Goal: Task Accomplishment & Management: Manage account settings

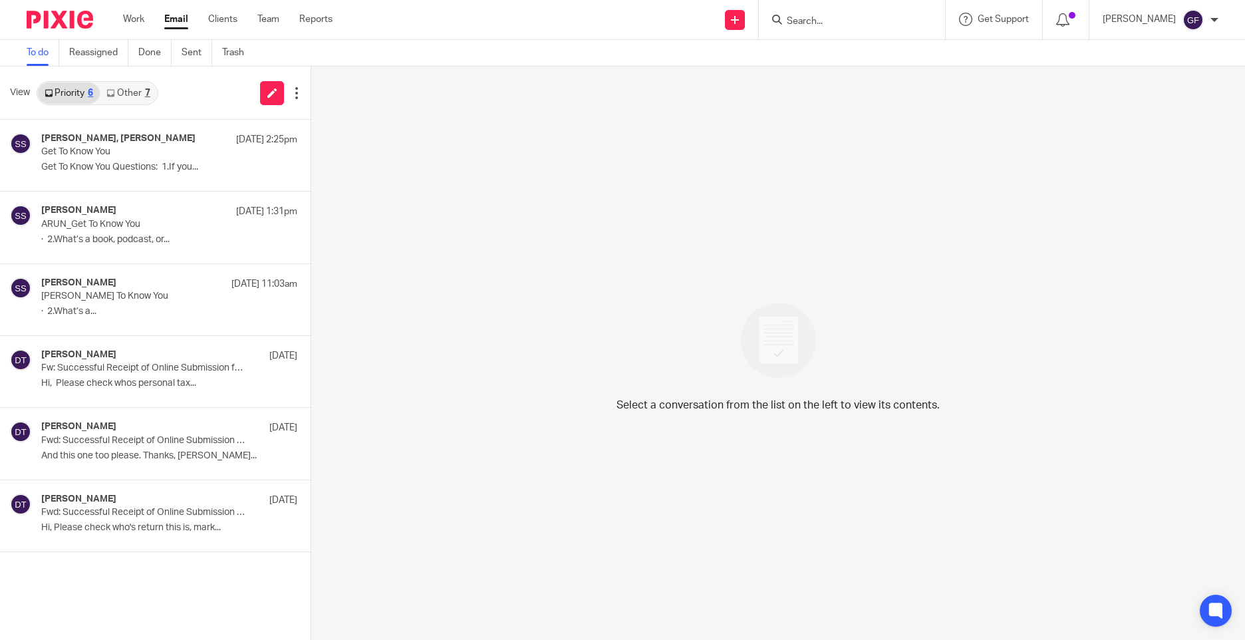
click at [176, 23] on link "Email" at bounding box center [176, 19] width 24 height 13
click at [144, 92] on link "Other 7" at bounding box center [128, 92] width 57 height 21
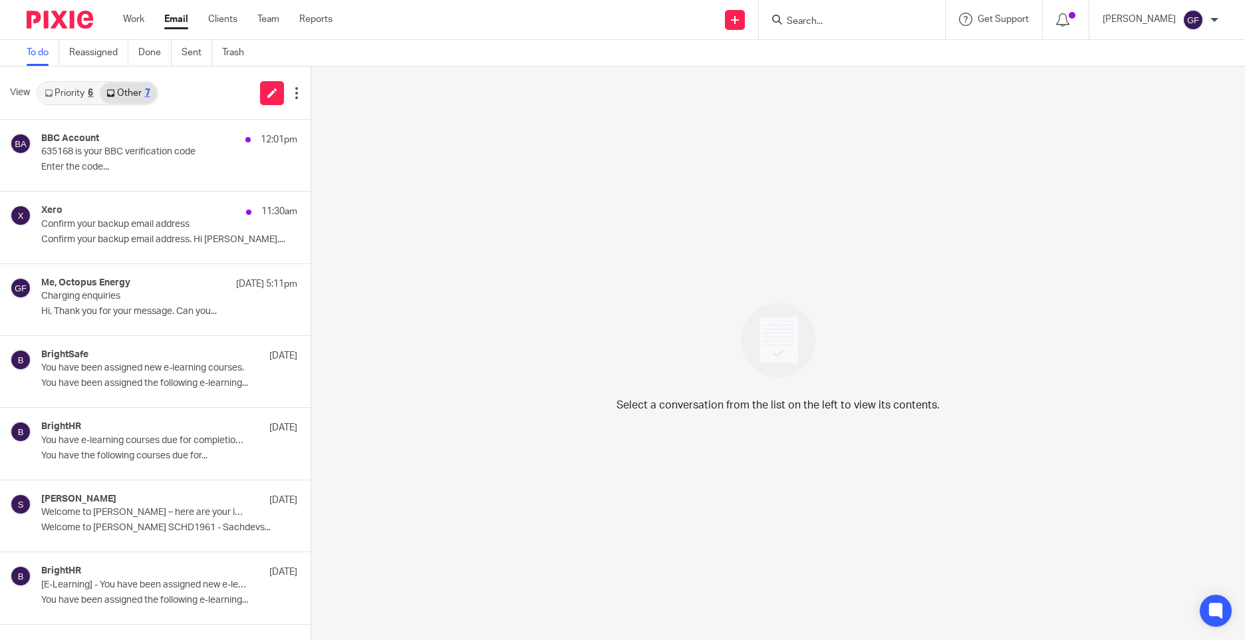
click at [694, 304] on div "Select a conversation from the list on the left to view its contents." at bounding box center [778, 352] width 934 height 573
click at [539, 215] on div "Select a conversation from the list on the left to view its contents." at bounding box center [778, 352] width 934 height 573
click at [144, 12] on div "Work Email Clients Team Reports Work Email Clients Team Reports Settings" at bounding box center [231, 19] width 243 height 39
click at [136, 19] on link "Work" at bounding box center [133, 19] width 21 height 13
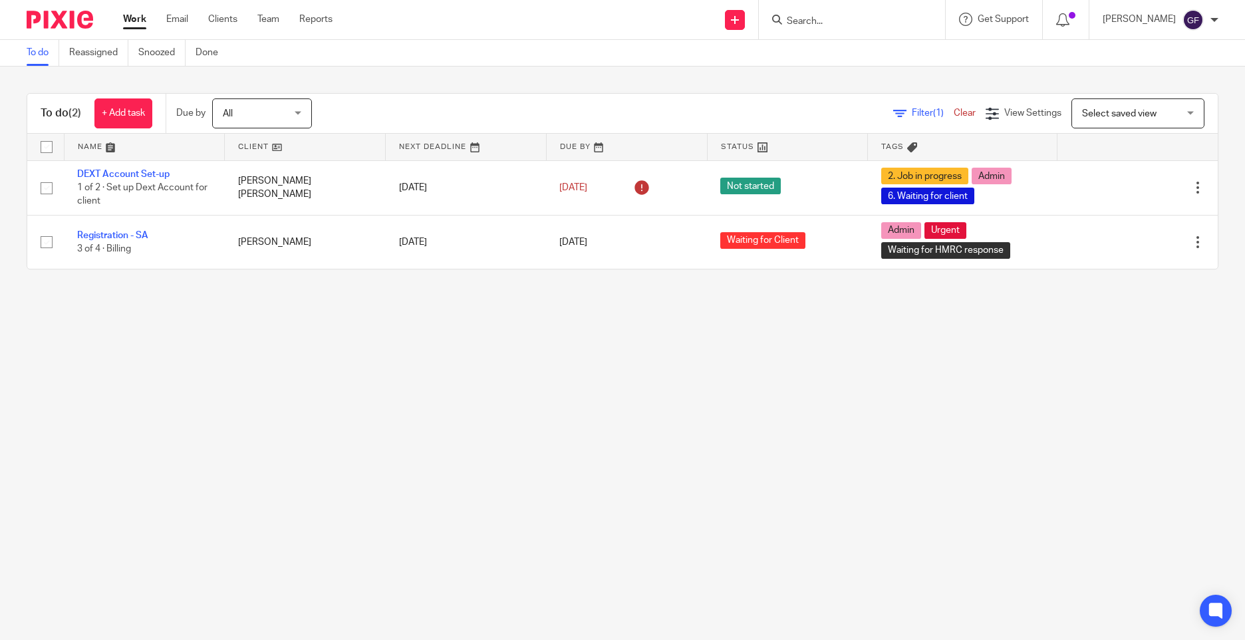
click at [612, 353] on main "To do Reassigned Snoozed Done To do (2) + Add task Due by All All [DATE] [DATE]…" at bounding box center [622, 320] width 1245 height 640
click at [1069, 21] on icon at bounding box center [1062, 19] width 13 height 13
click at [451, 541] on main "To do Reassigned Snoozed Done To do (2) + Add task Due by All All [DATE] [DATE]…" at bounding box center [622, 320] width 1245 height 640
click at [919, 377] on main "To do Reassigned Snoozed Done To do (2) + Add task Due by All All [DATE] [DATE]…" at bounding box center [622, 320] width 1245 height 640
click at [171, 15] on link "Email" at bounding box center [177, 19] width 22 height 13
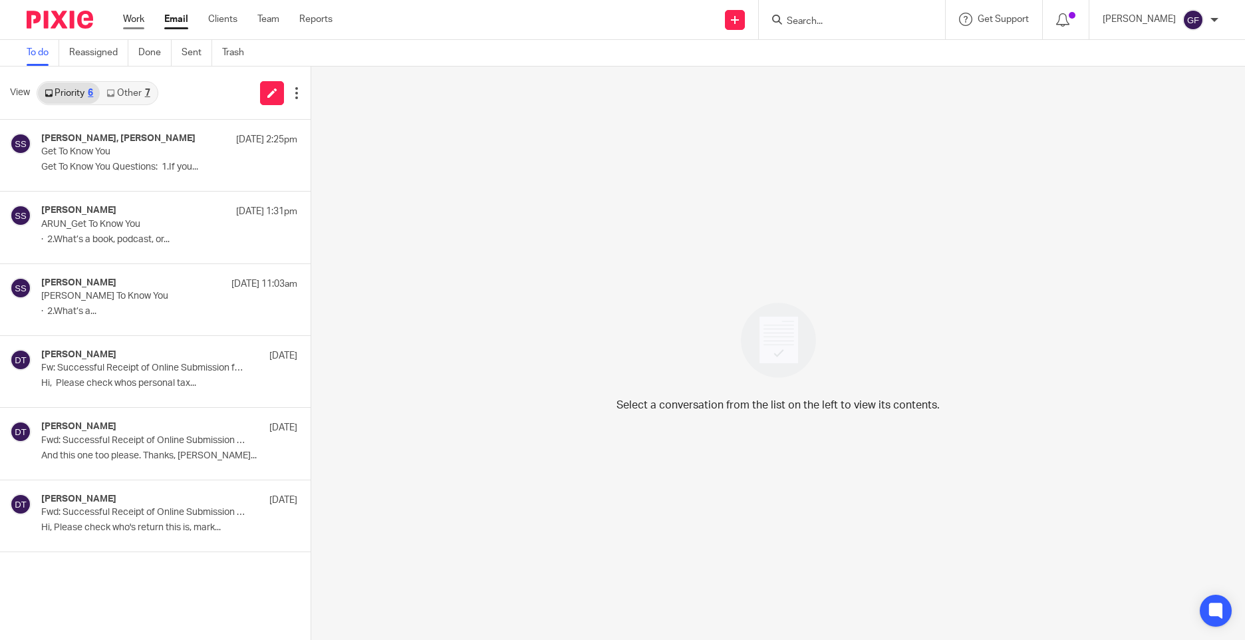
click at [142, 22] on link "Work" at bounding box center [133, 19] width 21 height 13
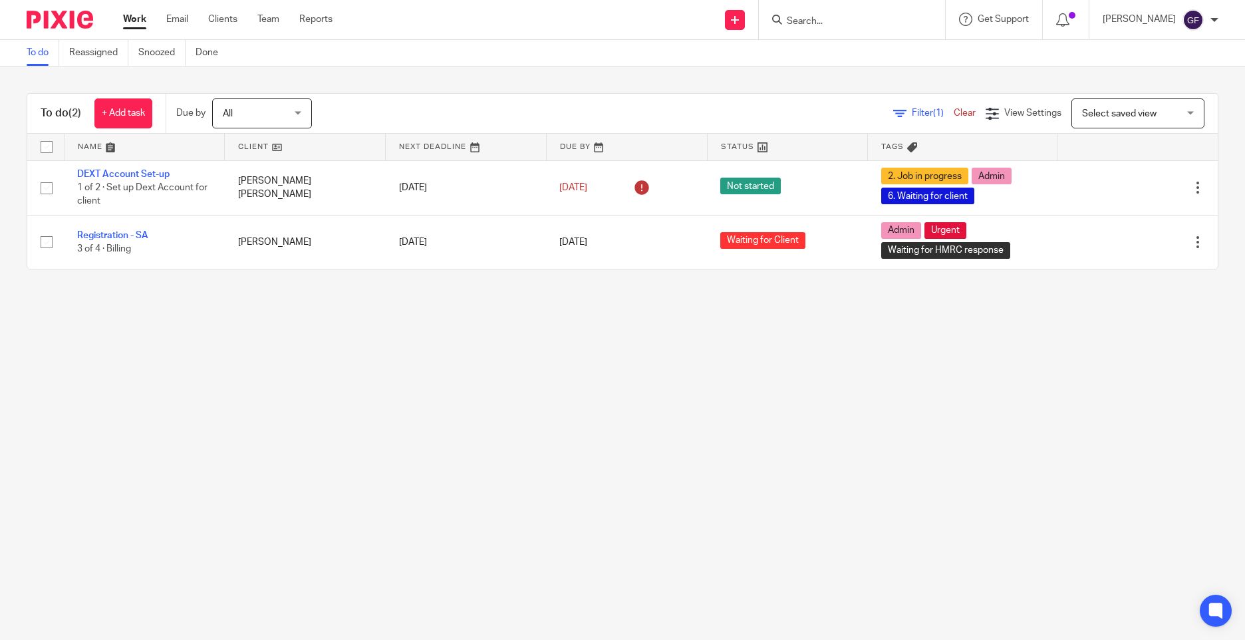
click at [659, 461] on main "To do Reassigned Snoozed Done To do (2) + Add task Due by All All [DATE] [DATE]…" at bounding box center [622, 320] width 1245 height 640
click at [684, 440] on main "To do Reassigned Snoozed Done To do (2) + Add task Due by All All [DATE] [DATE]…" at bounding box center [622, 320] width 1245 height 640
